Goal: Task Accomplishment & Management: Use online tool/utility

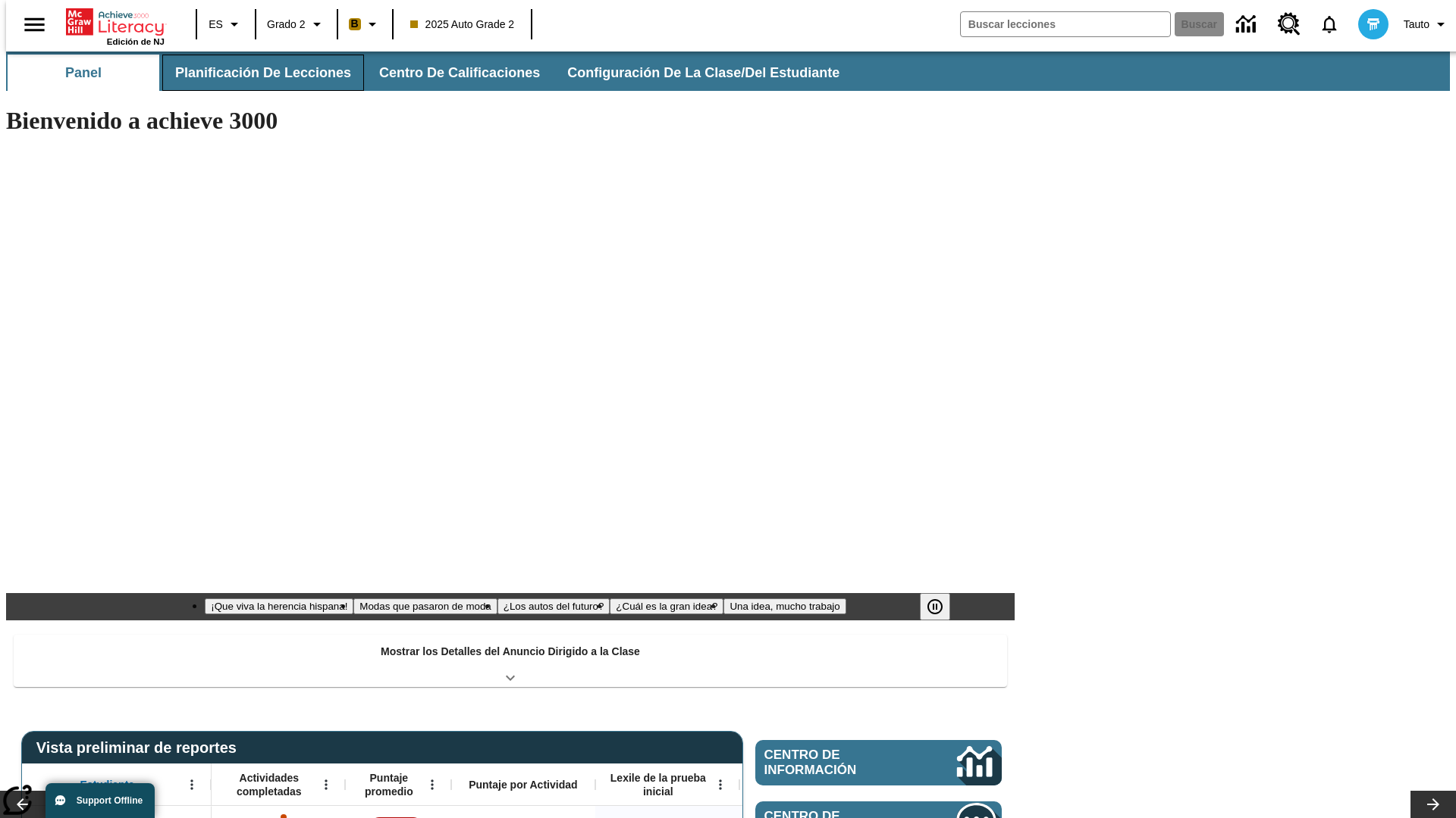
click at [254, 73] on span "Planificación de lecciones" at bounding box center [262, 73] width 176 height 18
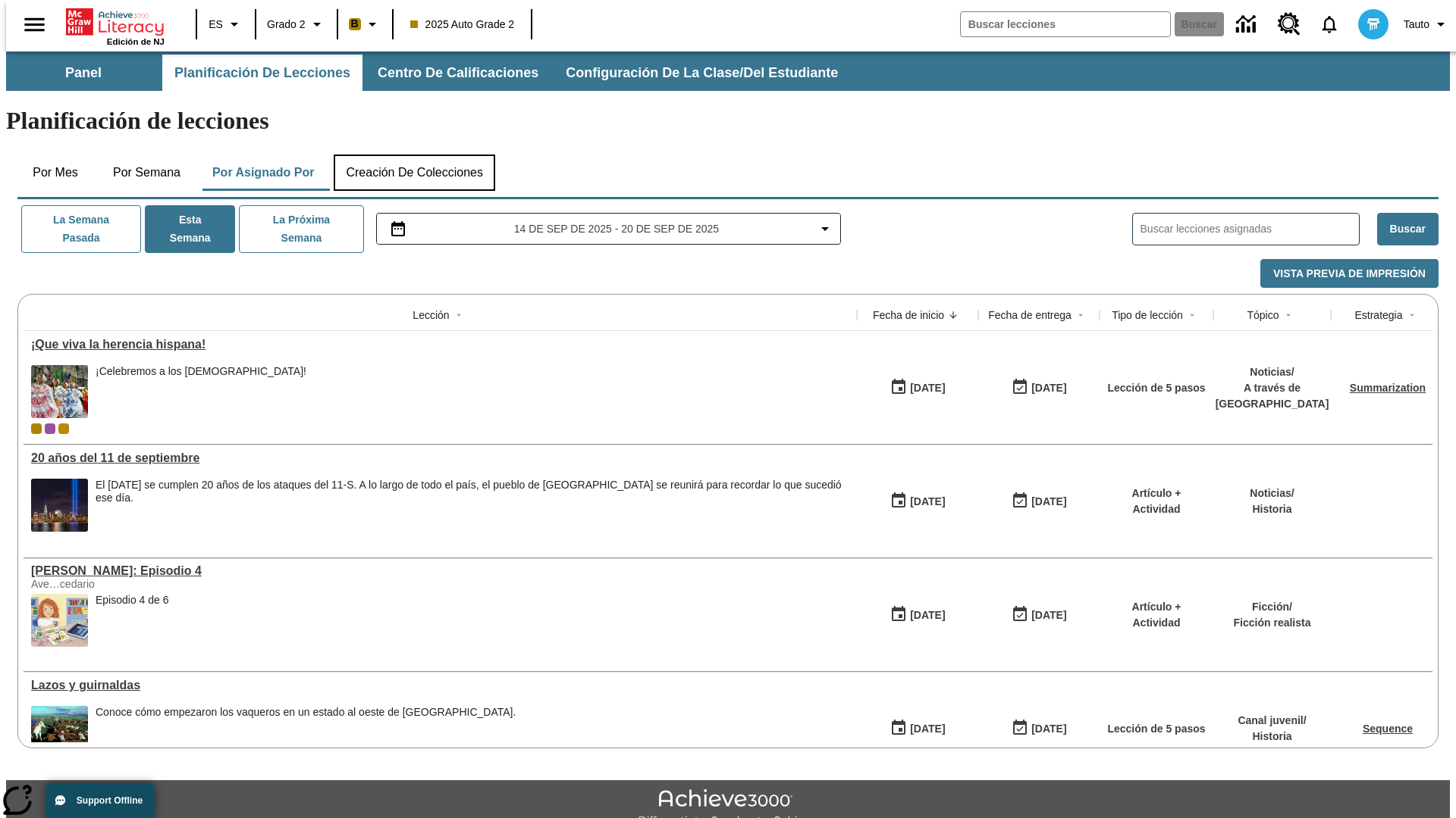
click at [414, 154] on button "Creación de colecciones" at bounding box center [414, 172] width 161 height 37
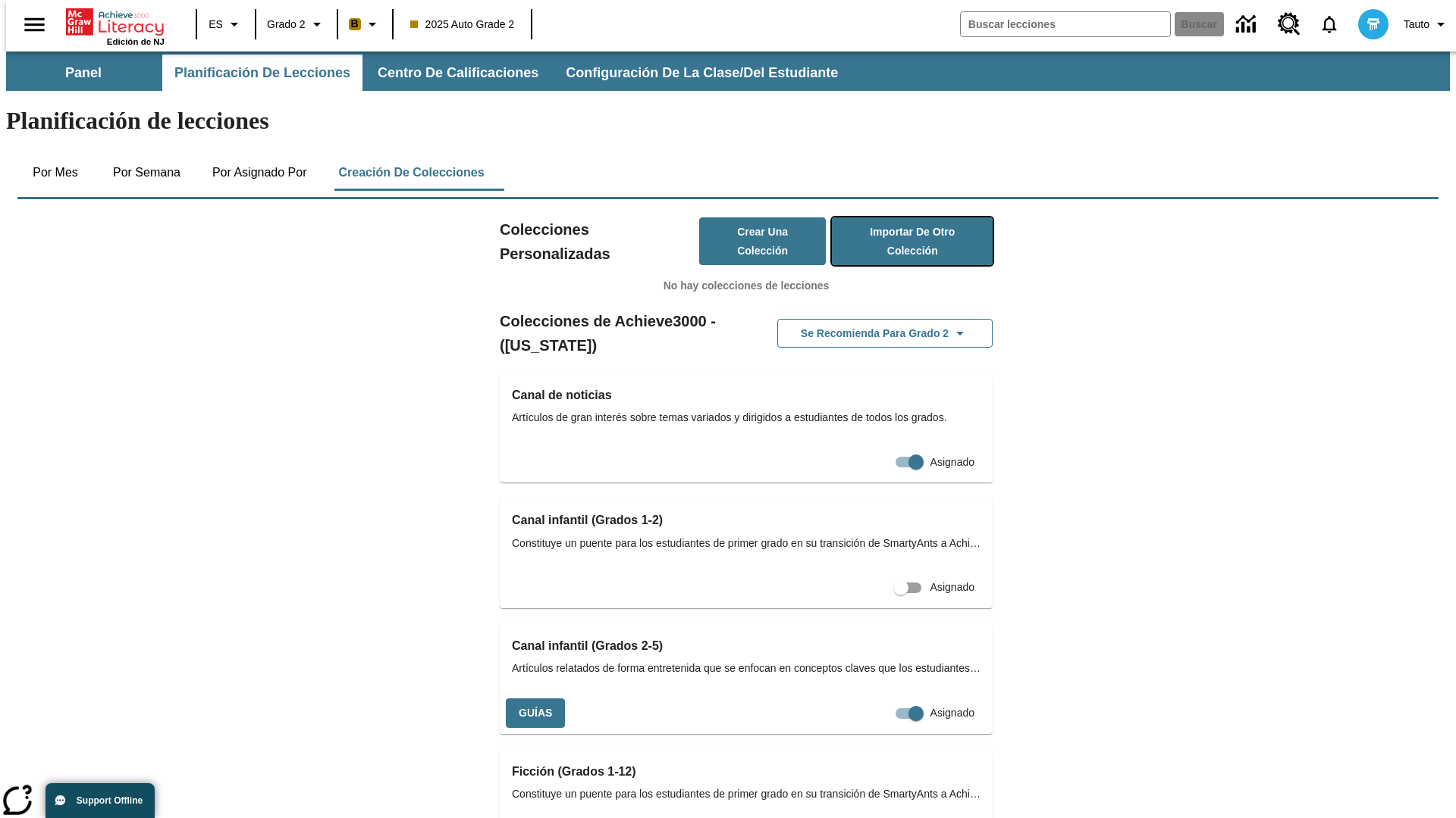
click at [890, 217] on button "Importar de otro Colección" at bounding box center [912, 241] width 160 height 48
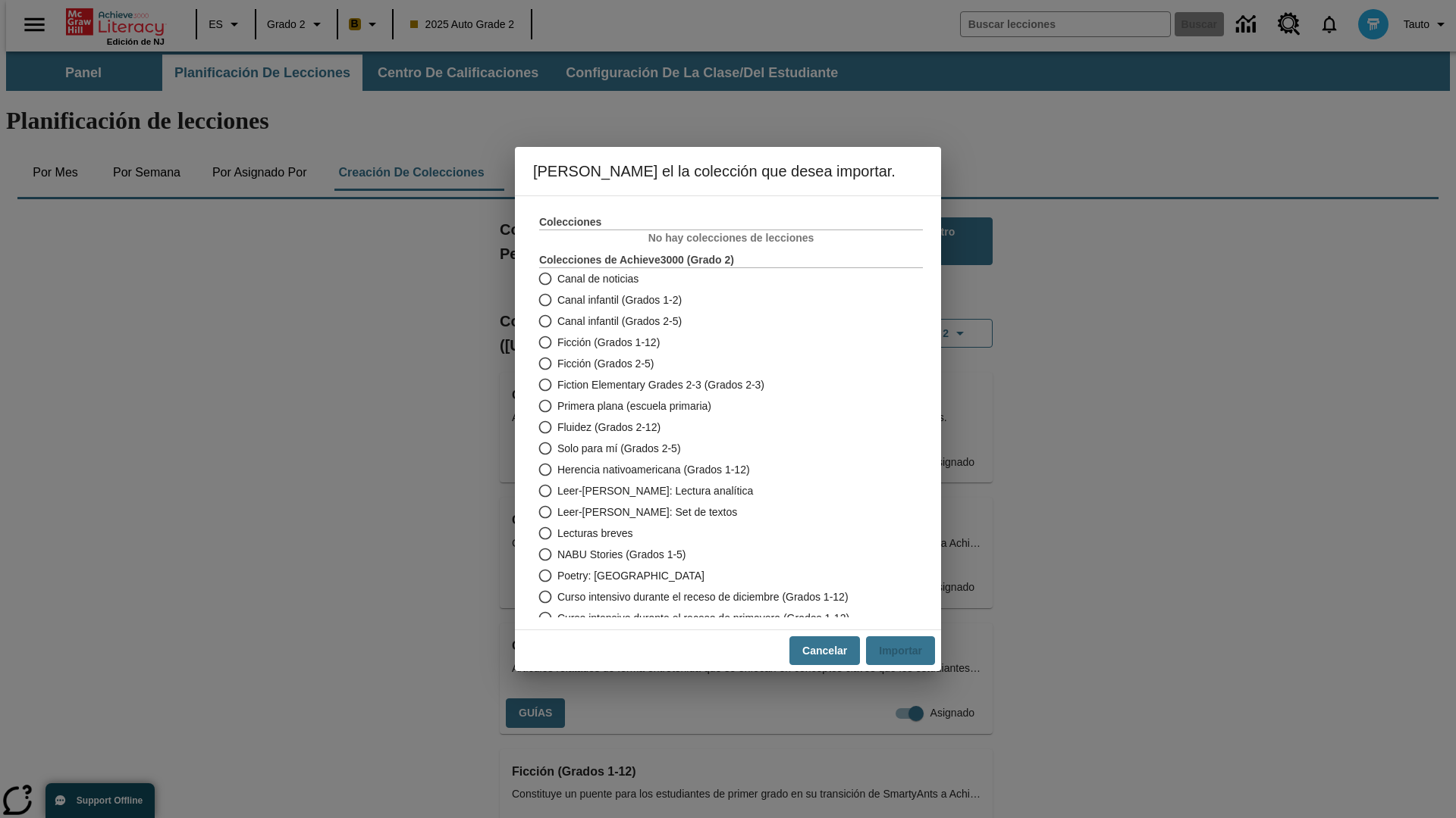
click at [720, 385] on span "Fiction Elementary Grades 2-3 (Grados 2-3)" at bounding box center [661, 385] width 207 height 16
click at [557, 385] on input "Fiction Elementary Grades 2-3 (Grados 2-3)" at bounding box center [544, 385] width 27 height 21
radio input "true"
click at [906, 650] on button "Importar" at bounding box center [900, 650] width 69 height 29
